Goal: Information Seeking & Learning: Learn about a topic

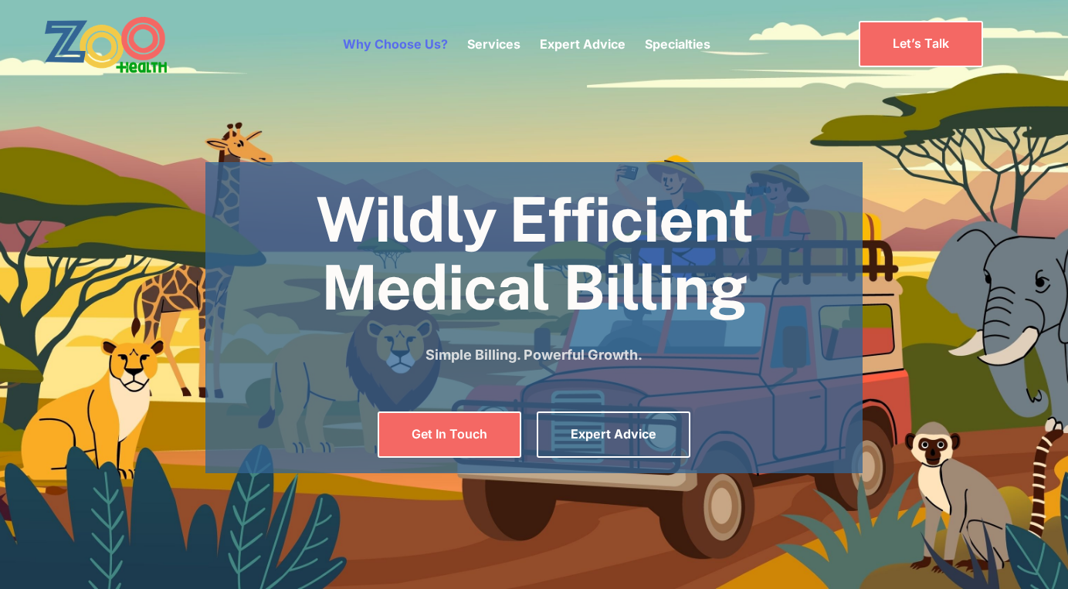
click at [424, 42] on link "Why Choose Us?" at bounding box center [395, 43] width 105 height 15
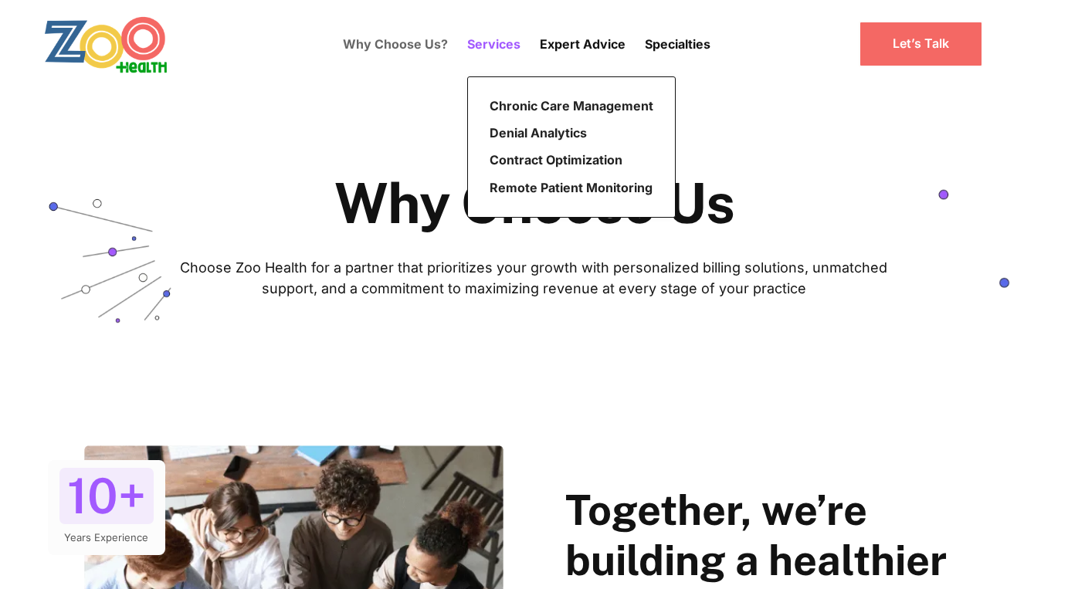
click at [497, 41] on p "Services" at bounding box center [493, 44] width 53 height 19
